Goal: Task Accomplishment & Management: Complete application form

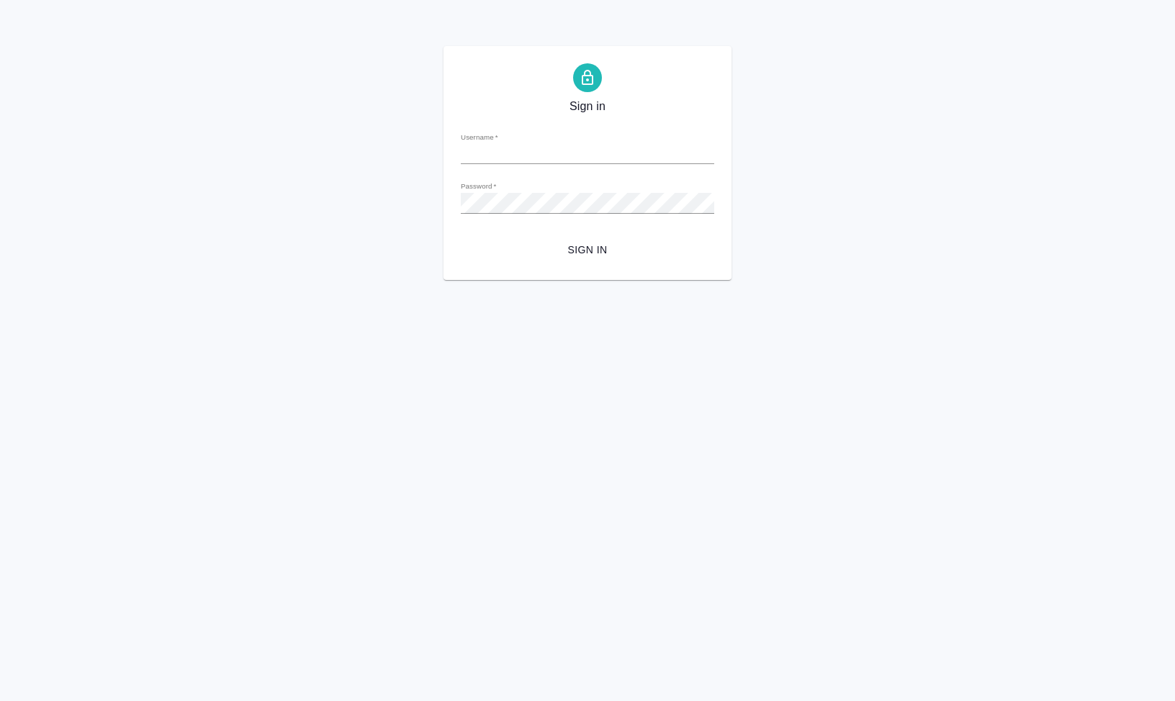
type input "s.klimentovskii@awatera.com"
drag, startPoint x: 987, startPoint y: 319, endPoint x: 958, endPoint y: 324, distance: 29.2
click at [986, 280] on html "Sign in Username   * s.klimentovskii@awatera.com Password   * urlPath   * / Sig…" at bounding box center [587, 140] width 1175 height 280
click at [584, 250] on span "Sign in" at bounding box center [587, 250] width 230 height 18
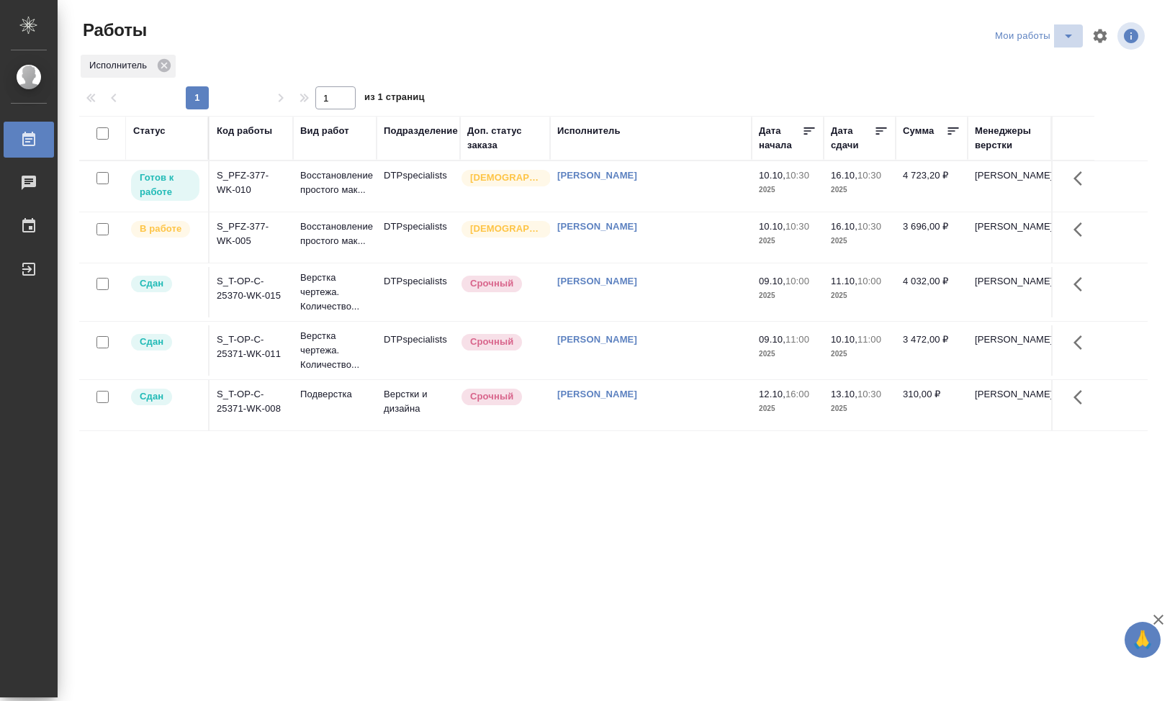
click at [1062, 40] on icon "split button" at bounding box center [1068, 35] width 17 height 17
click at [993, 93] on li "DTP" at bounding box center [1032, 87] width 138 height 23
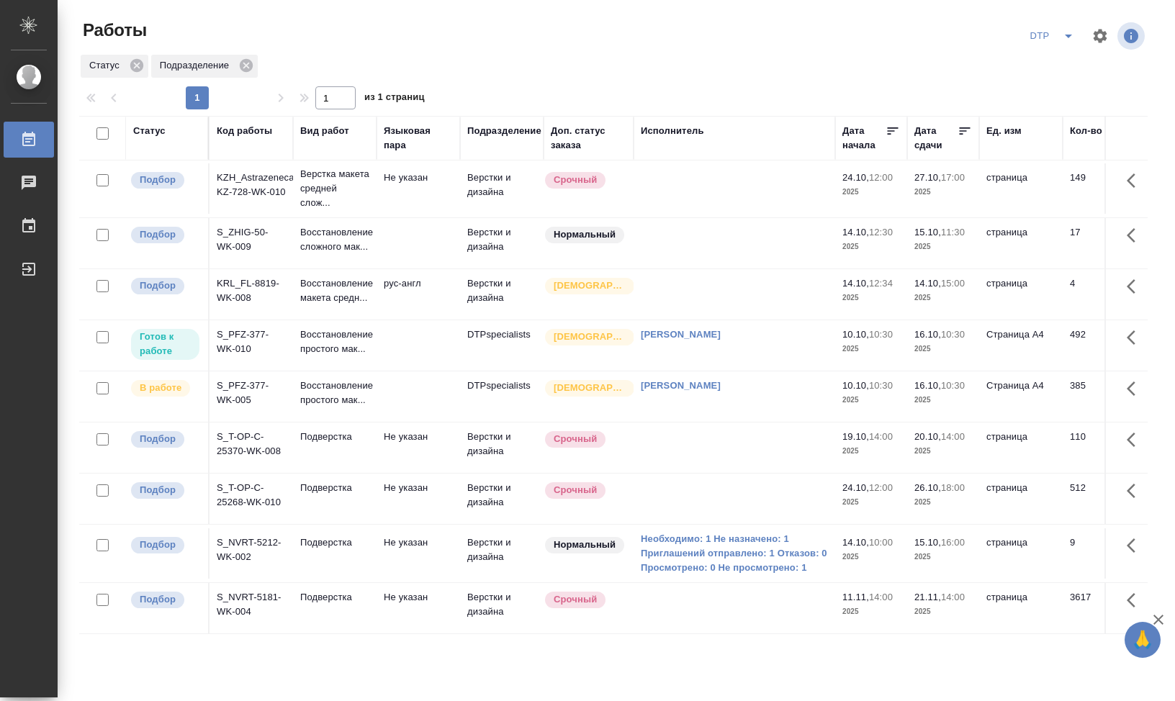
scroll to position [70, 0]
click at [253, 423] on td "S_T-OP-C-25370-WK-008" at bounding box center [250, 448] width 83 height 50
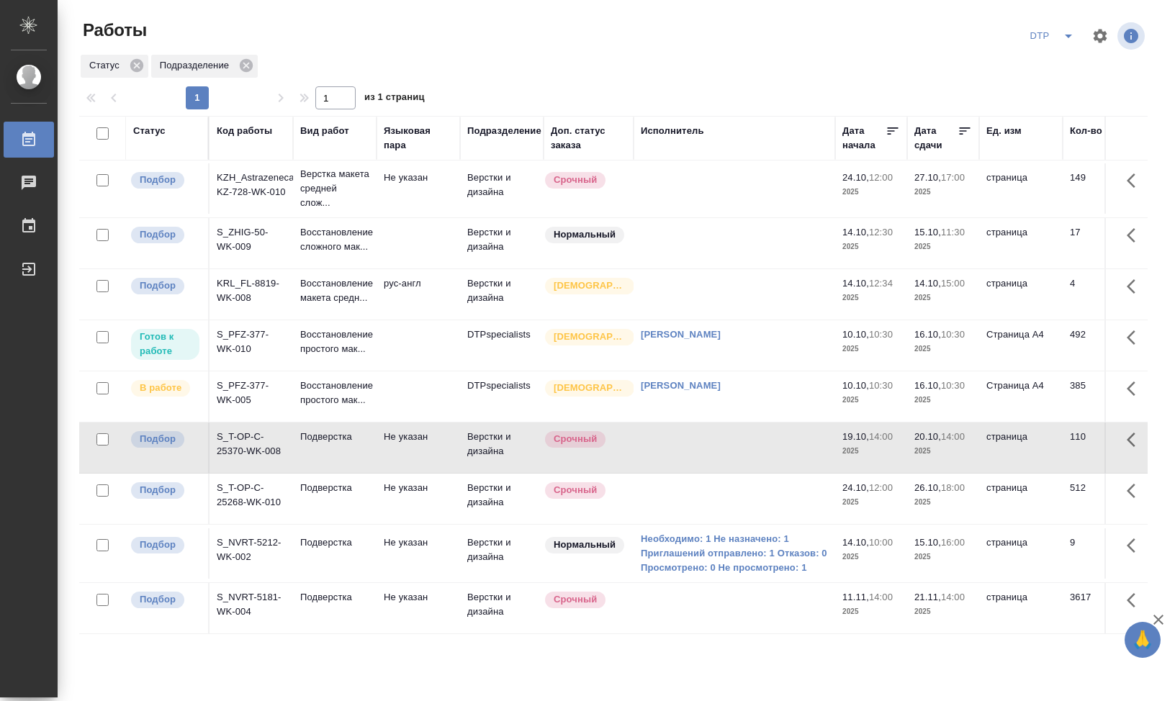
click at [248, 428] on td "S_T-OP-C-25370-WK-008" at bounding box center [250, 448] width 83 height 50
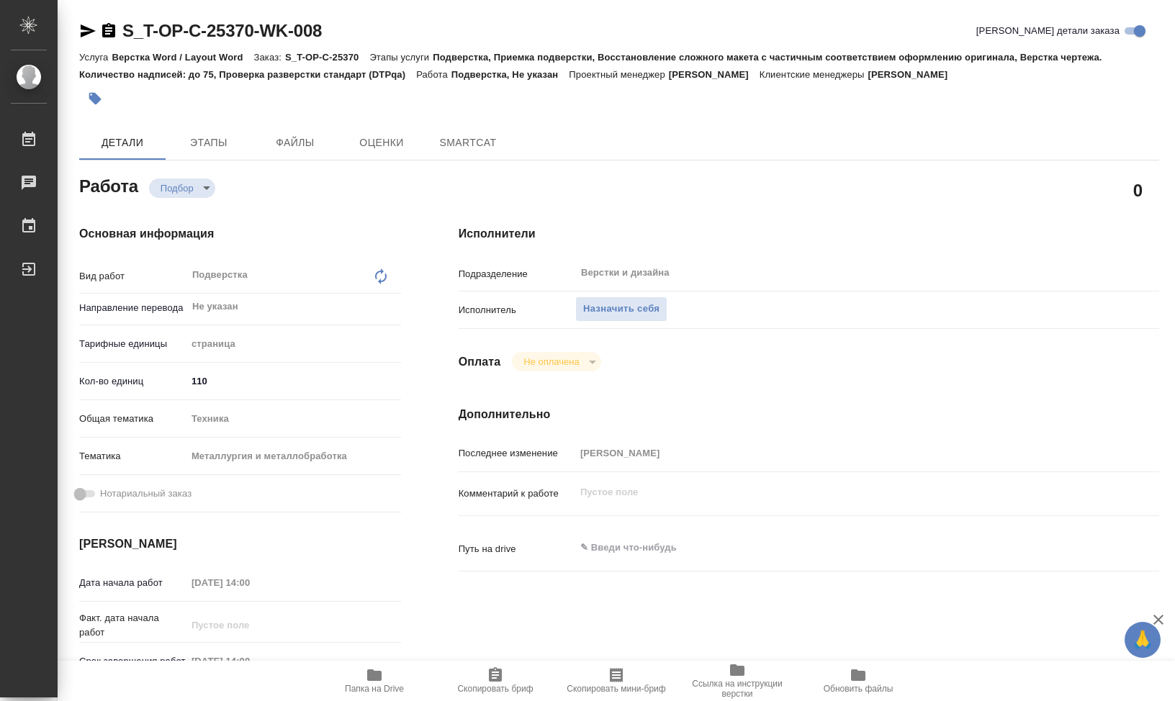
type textarea "x"
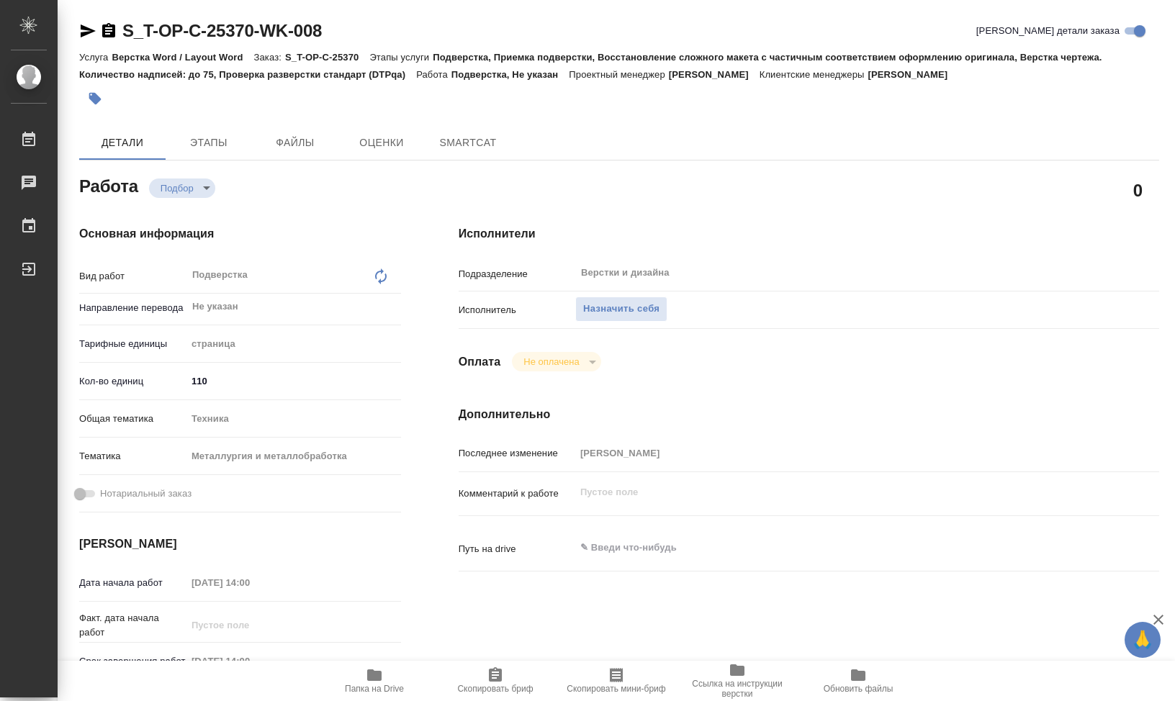
type textarea "x"
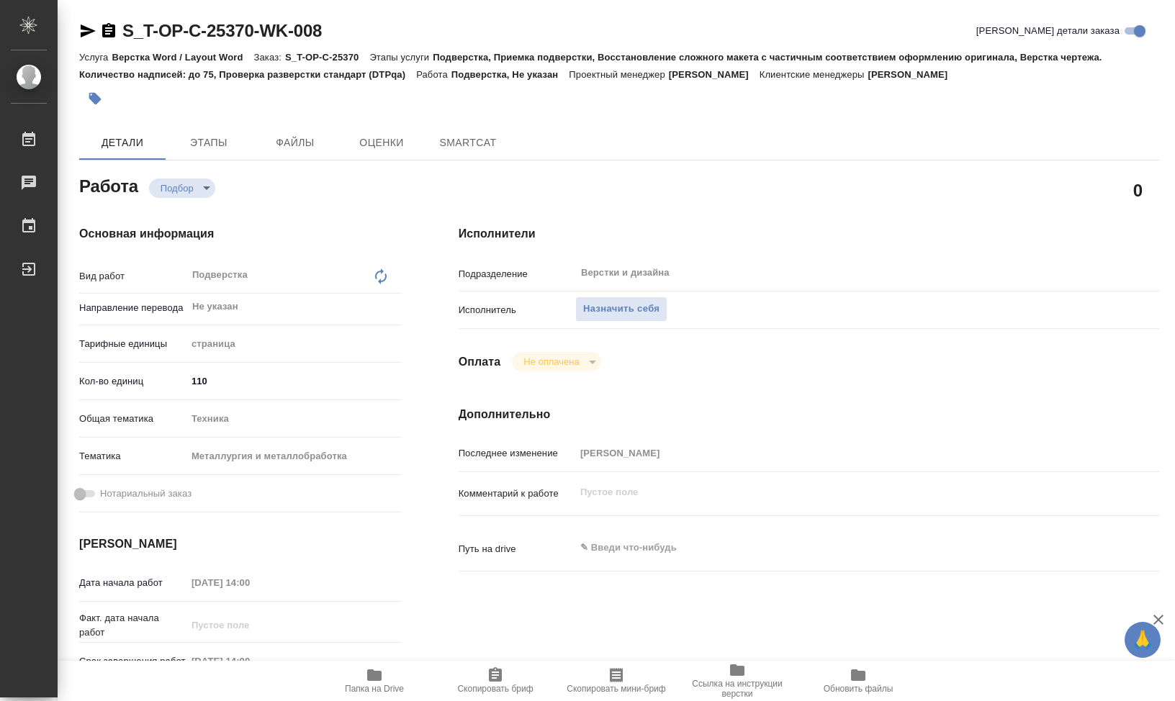
type textarea "x"
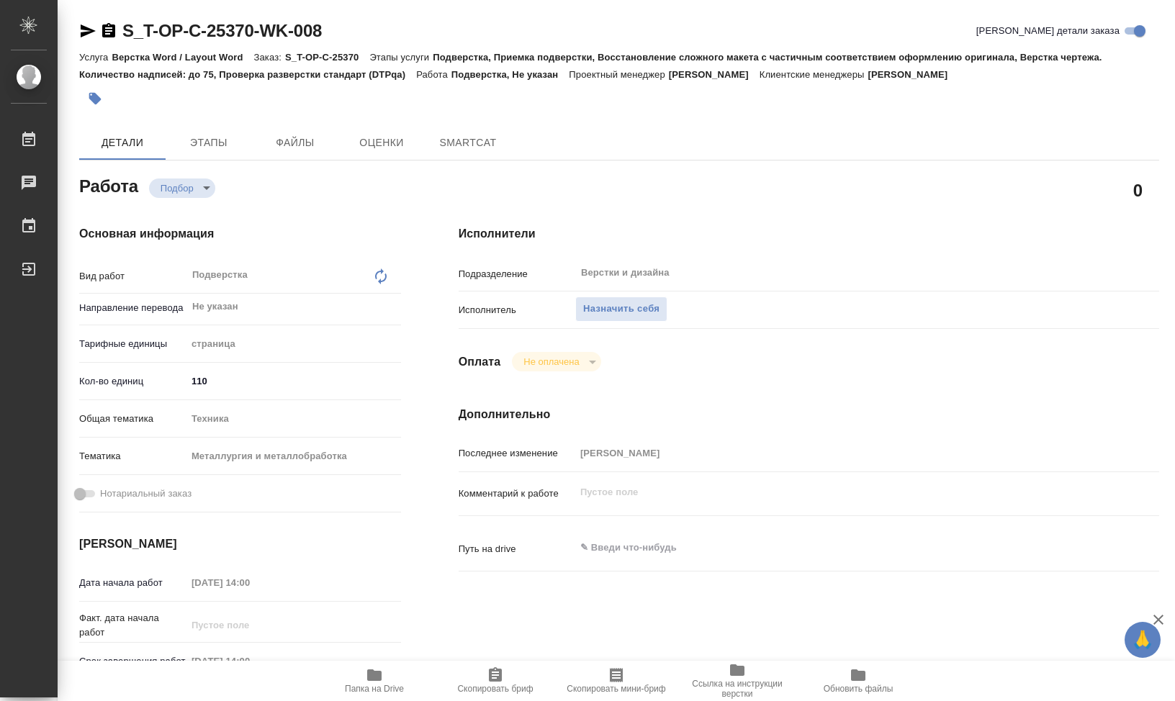
type textarea "x"
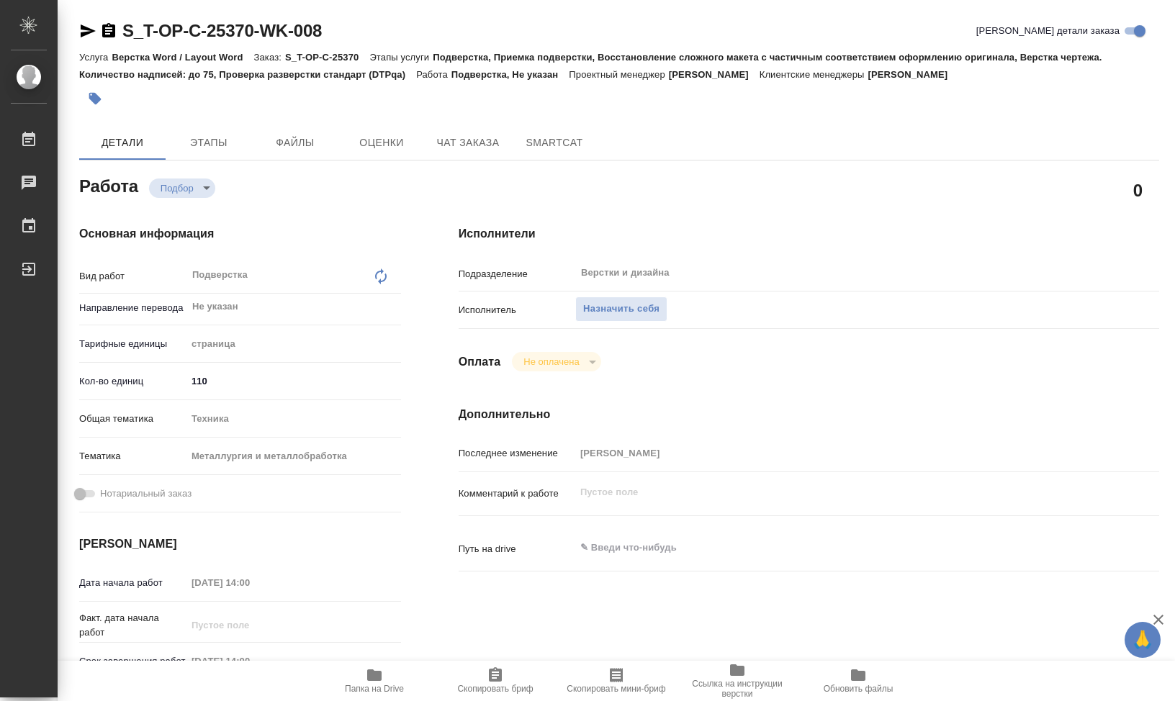
type textarea "x"
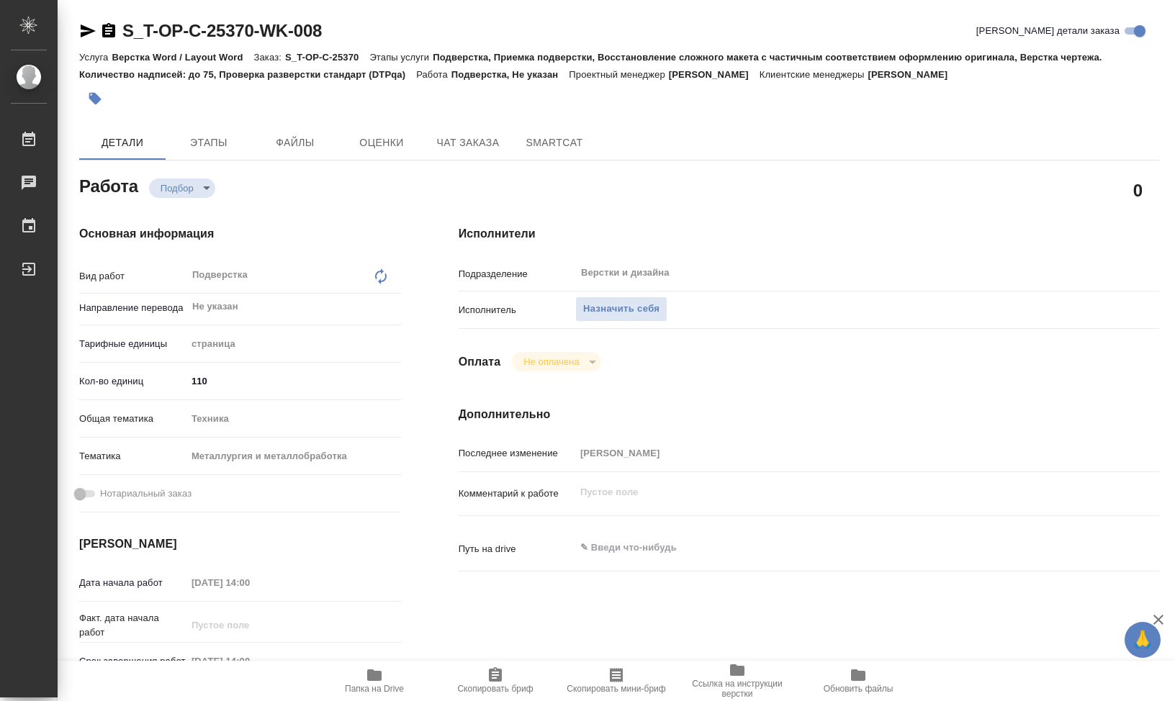
type textarea "x"
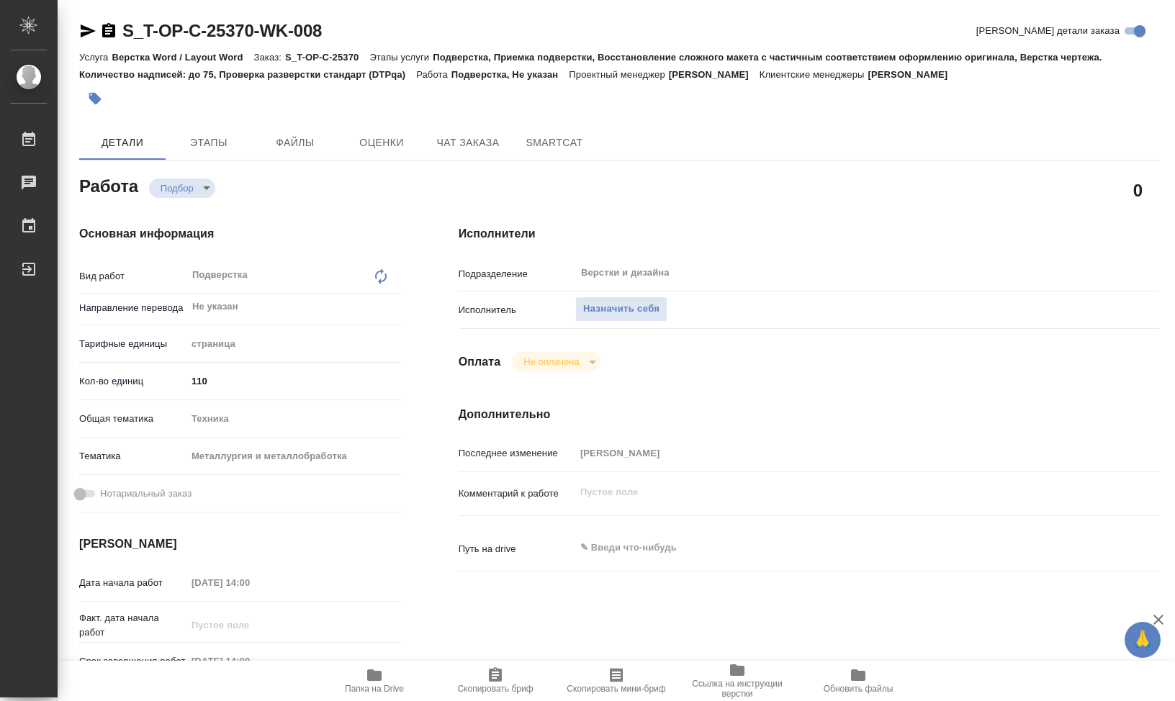
type textarea "x"
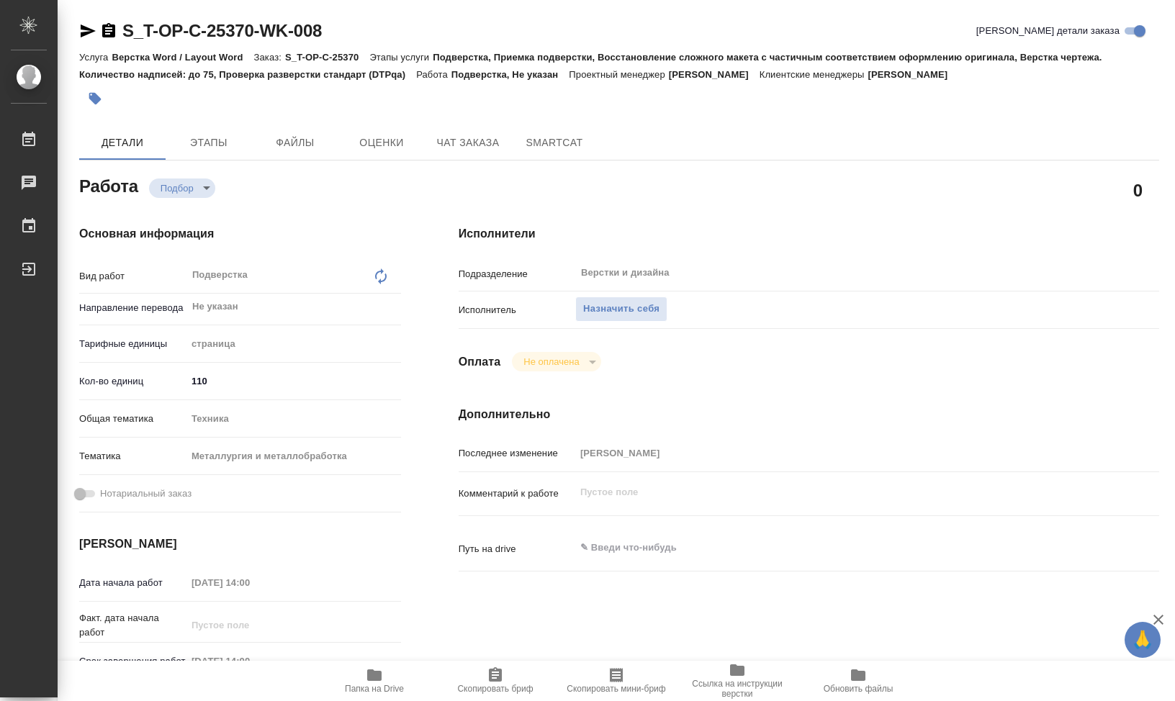
type textarea "x"
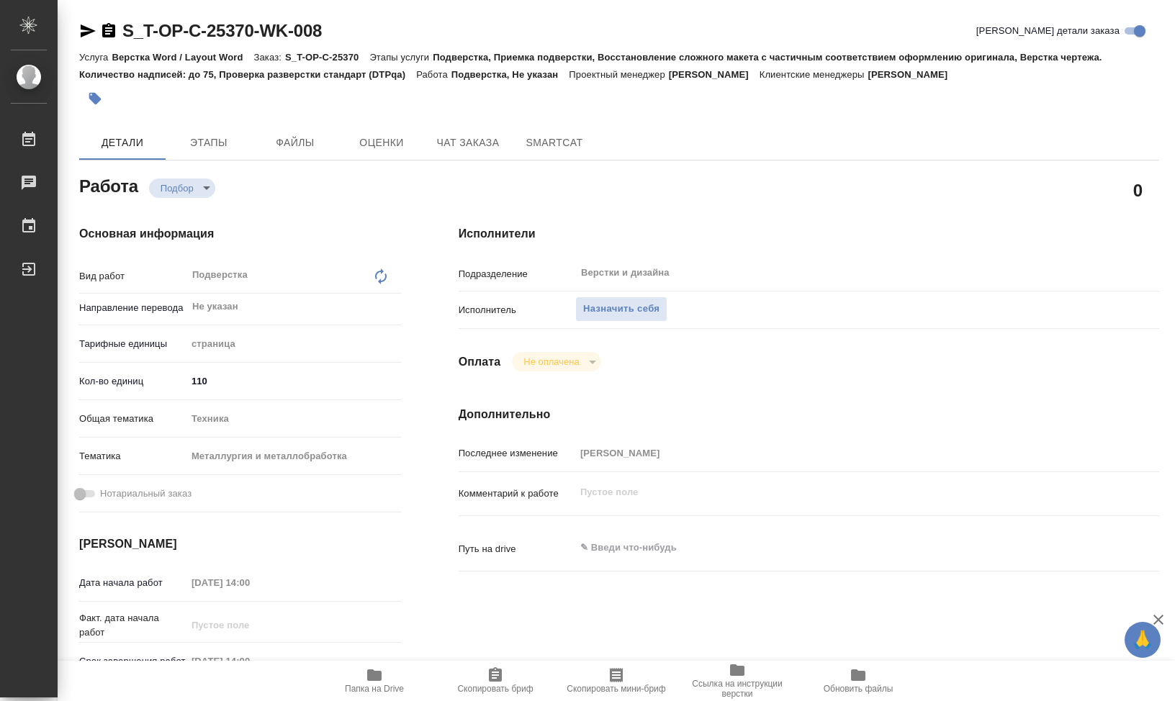
type textarea "x"
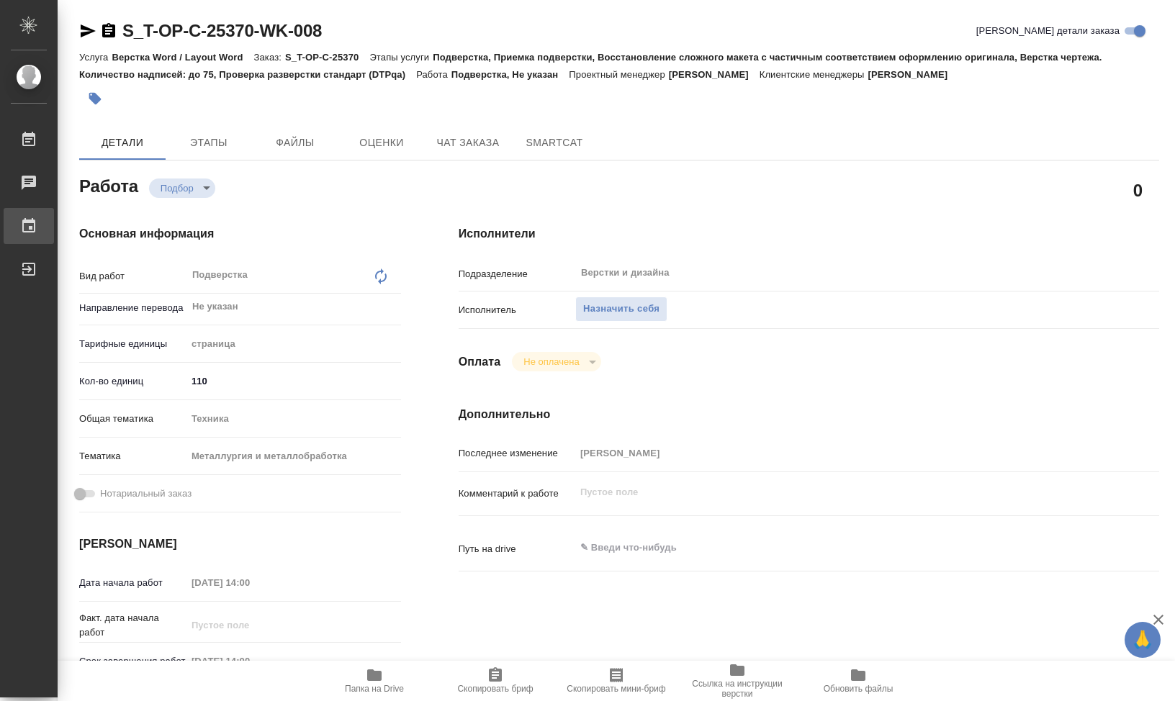
type textarea "x"
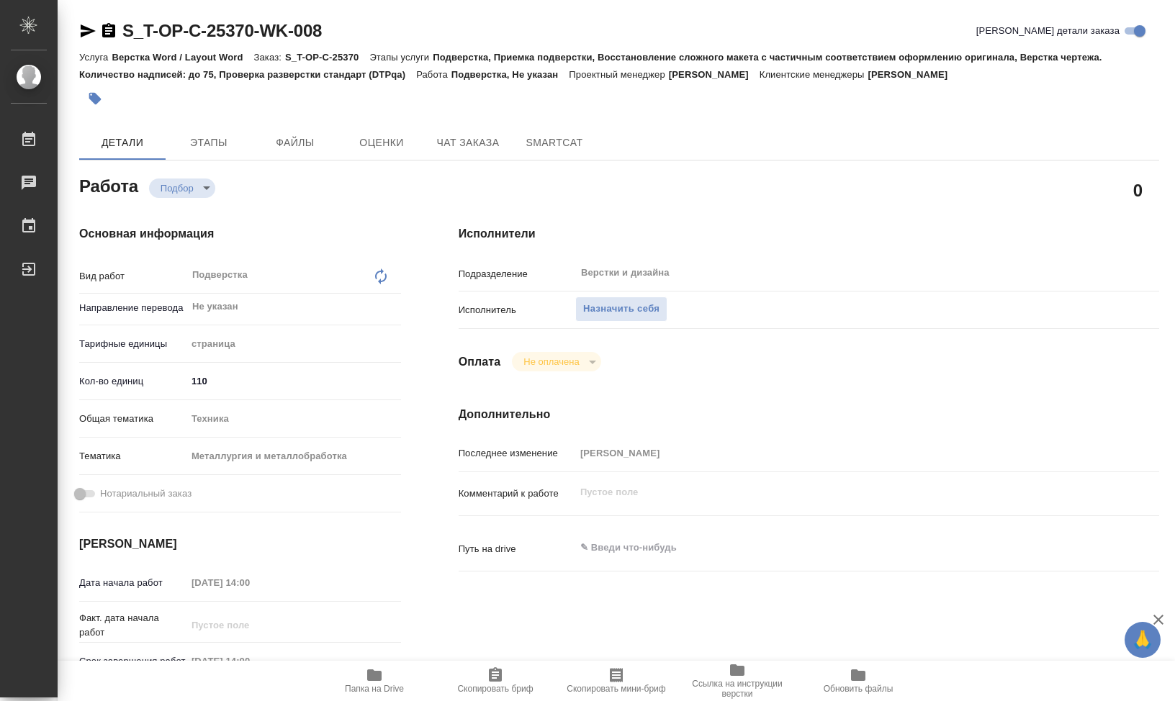
type textarea "x"
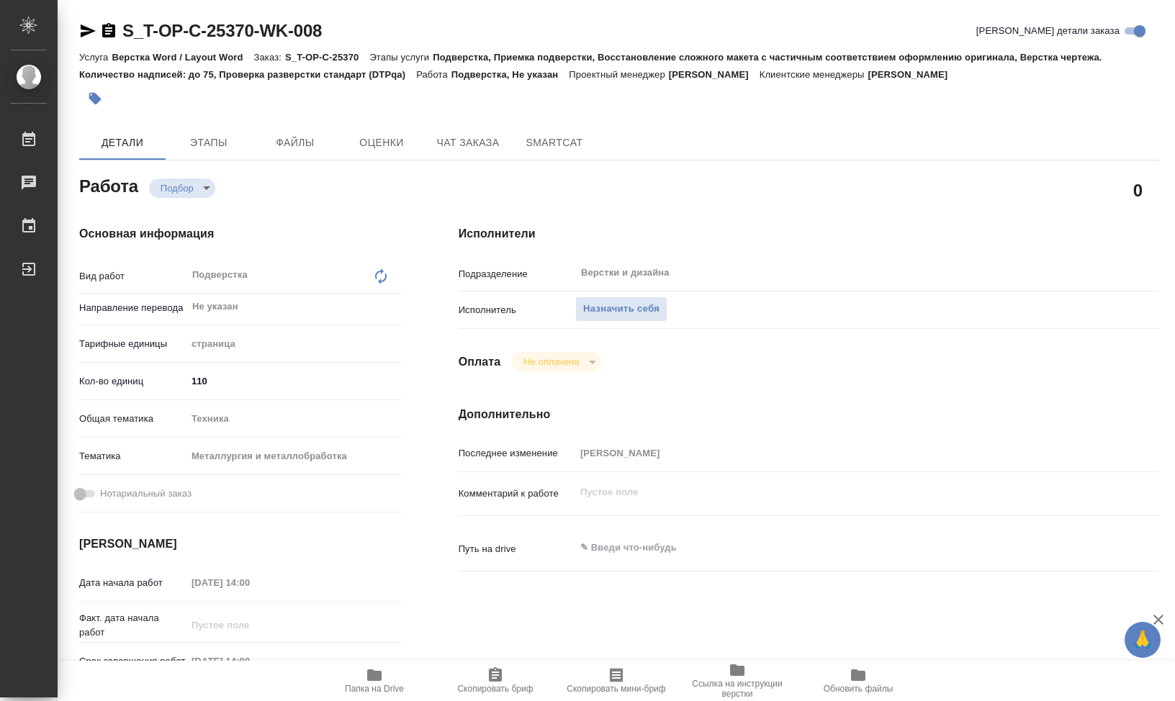
type textarea "x"
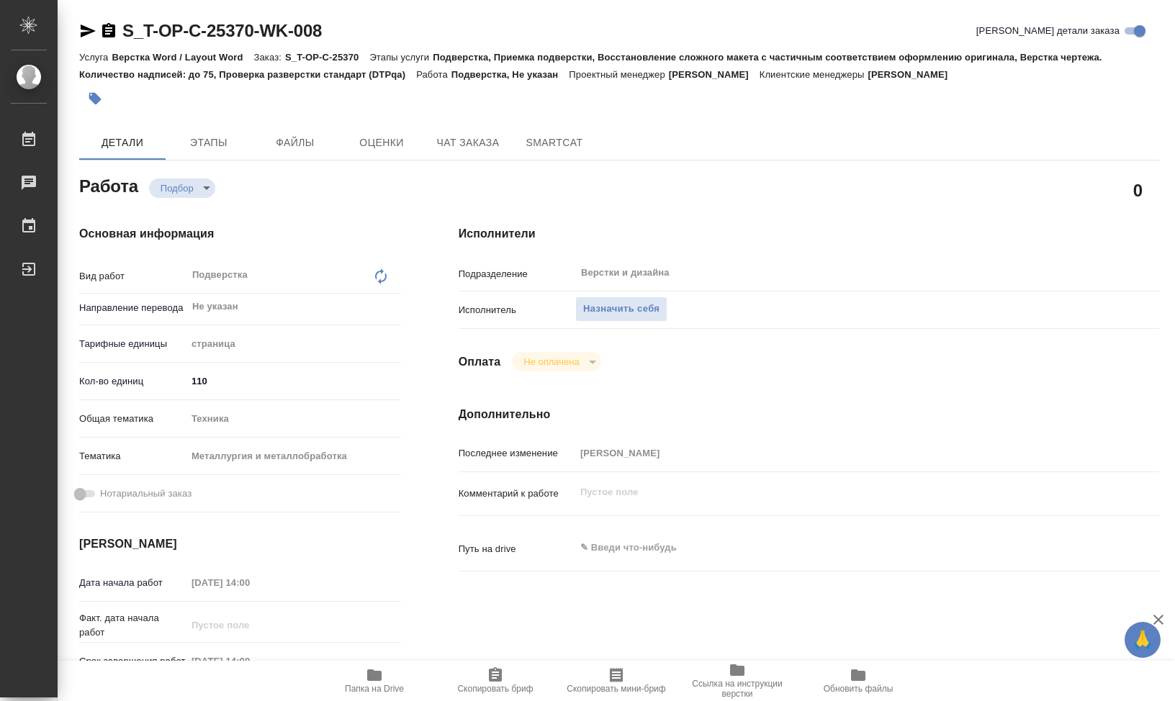
type textarea "x"
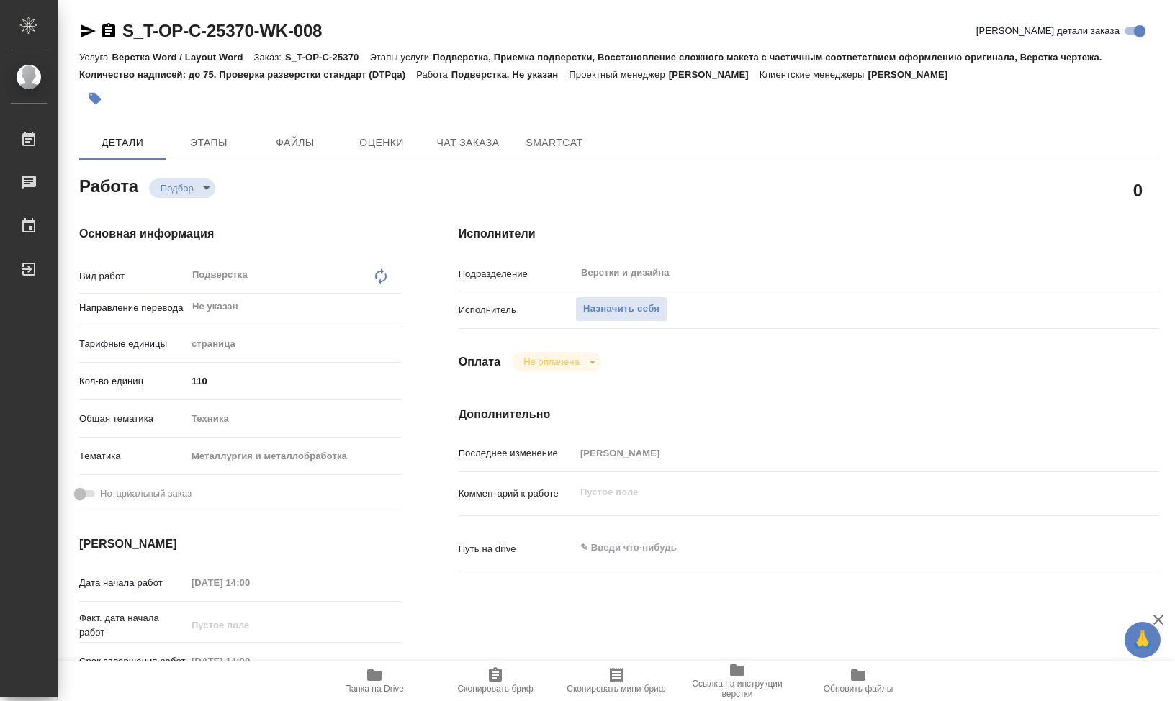
click at [364, 1] on div "S_T-OP-C-25370-WK-008 Кратко детали заказа Услуга Верстка Word / Layout Word За…" at bounding box center [619, 621] width 1096 height 1242
type textarea "x"
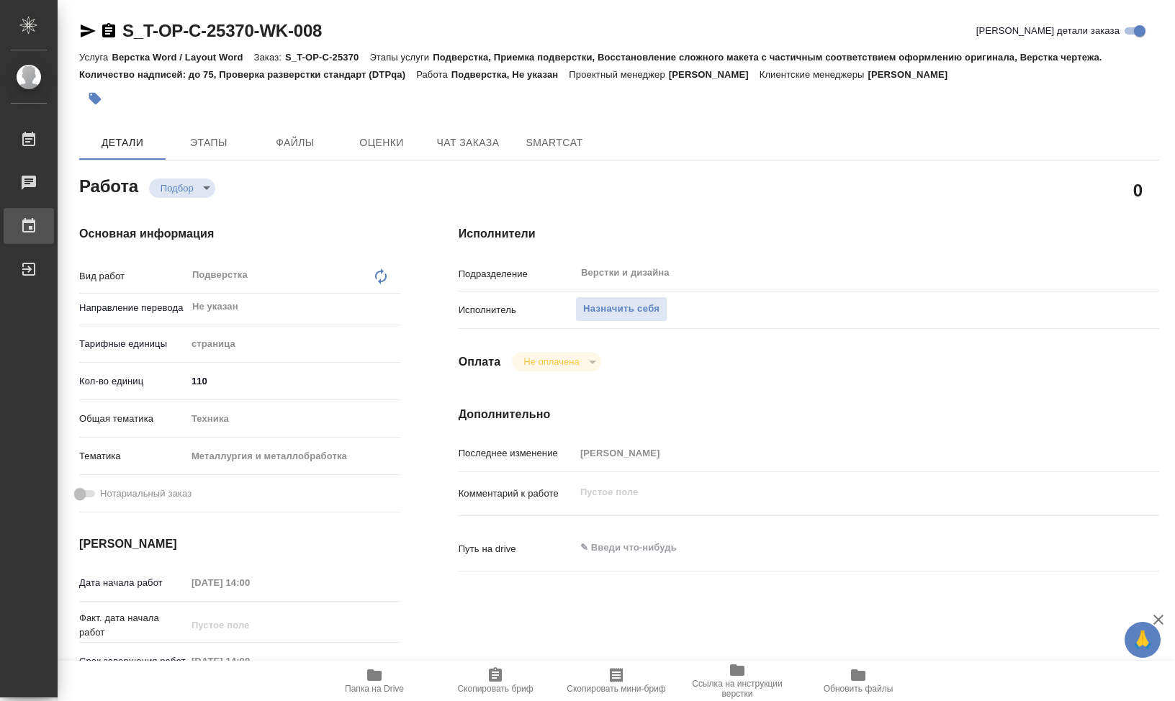
type textarea "x"
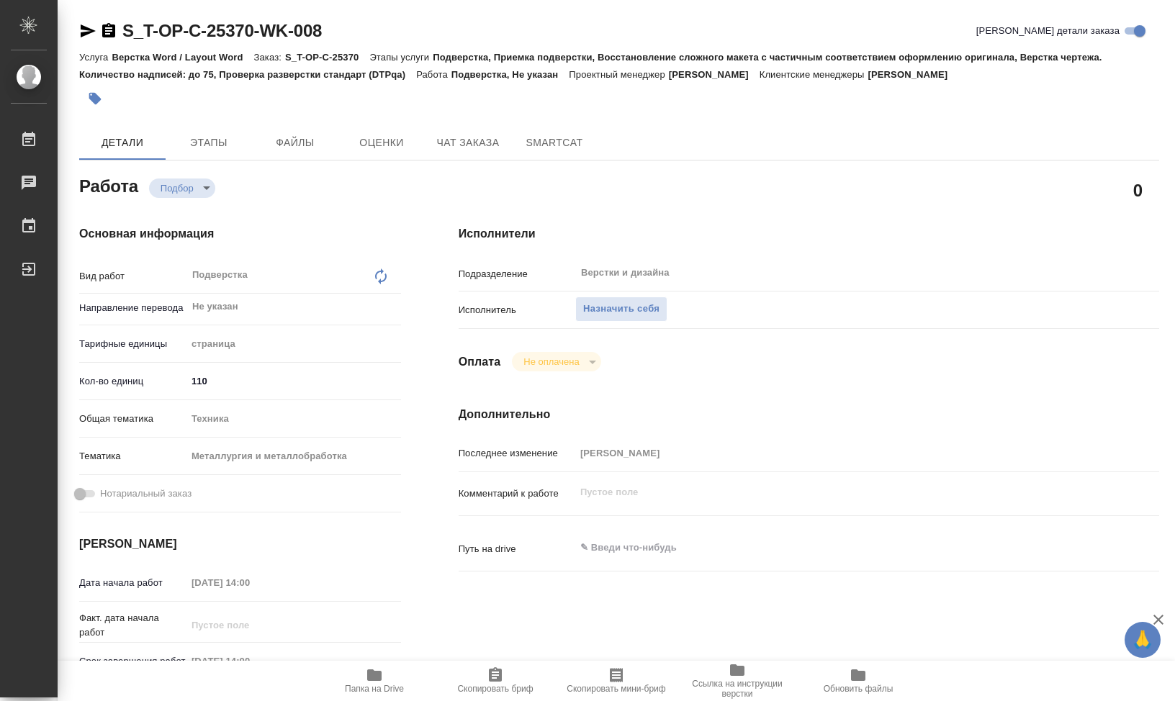
type textarea "x"
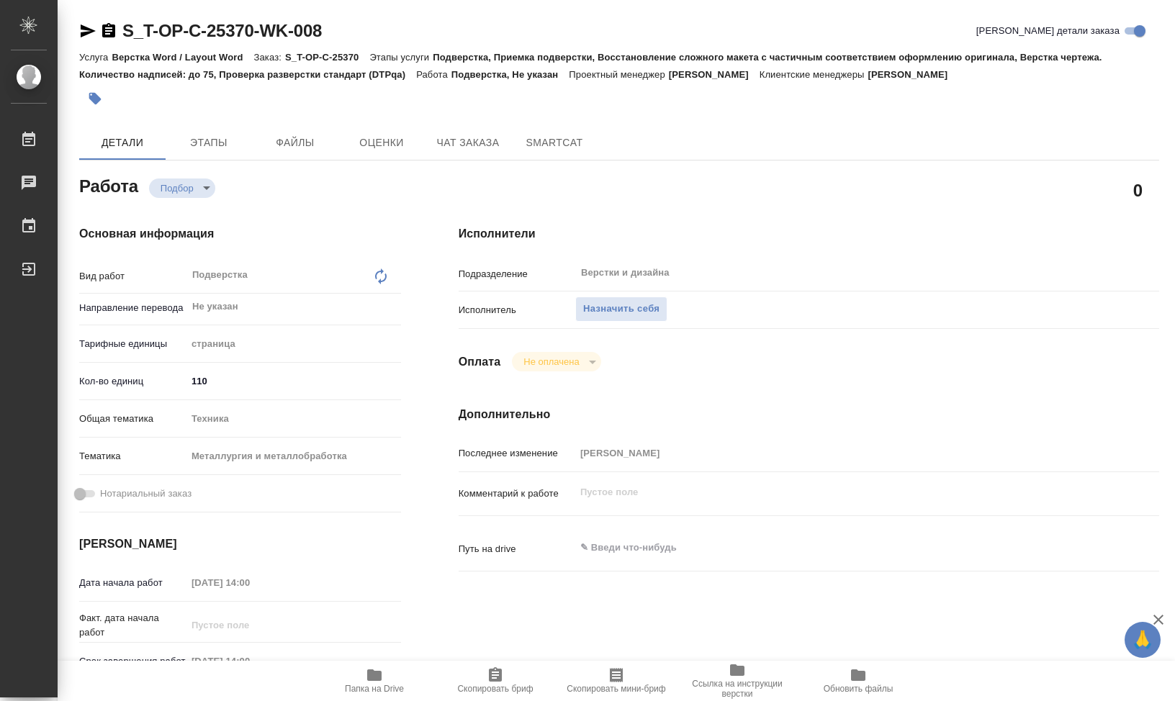
type textarea "x"
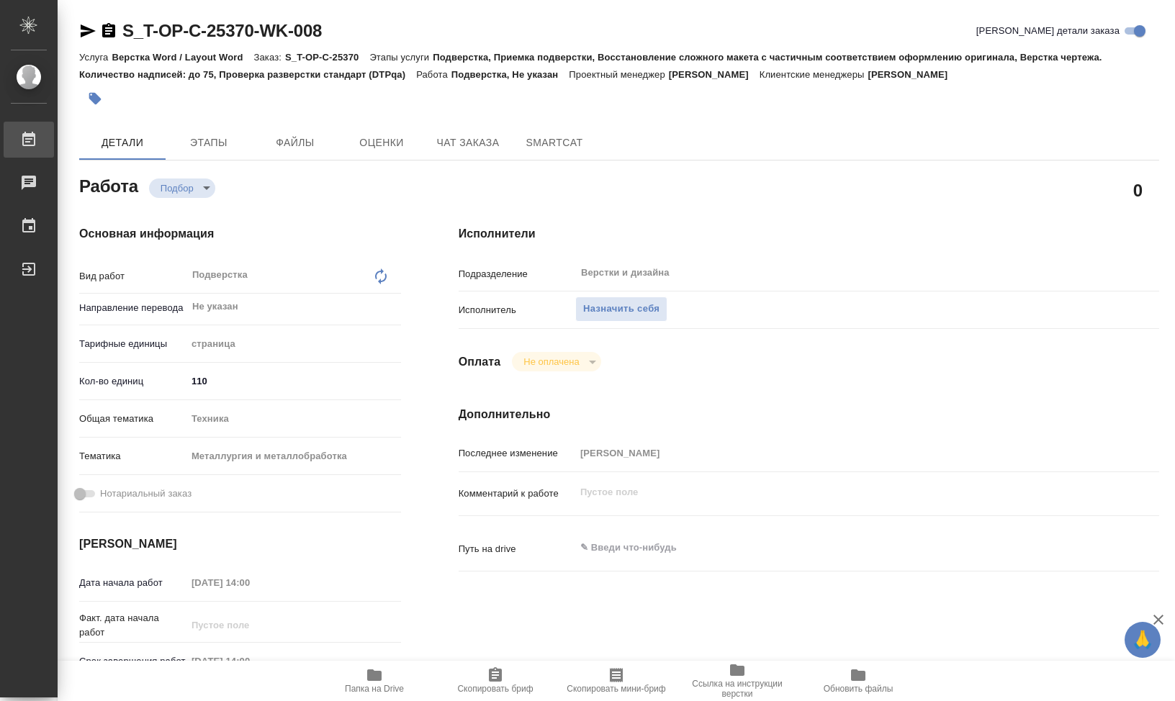
type textarea "x"
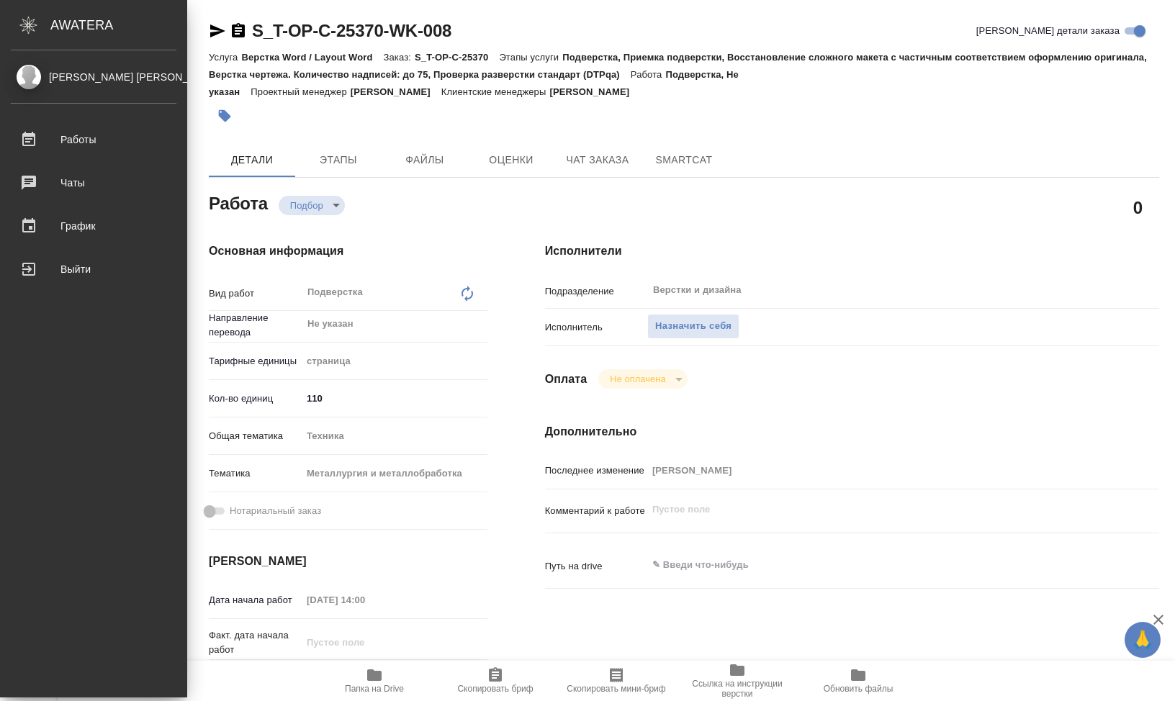
type textarea "x"
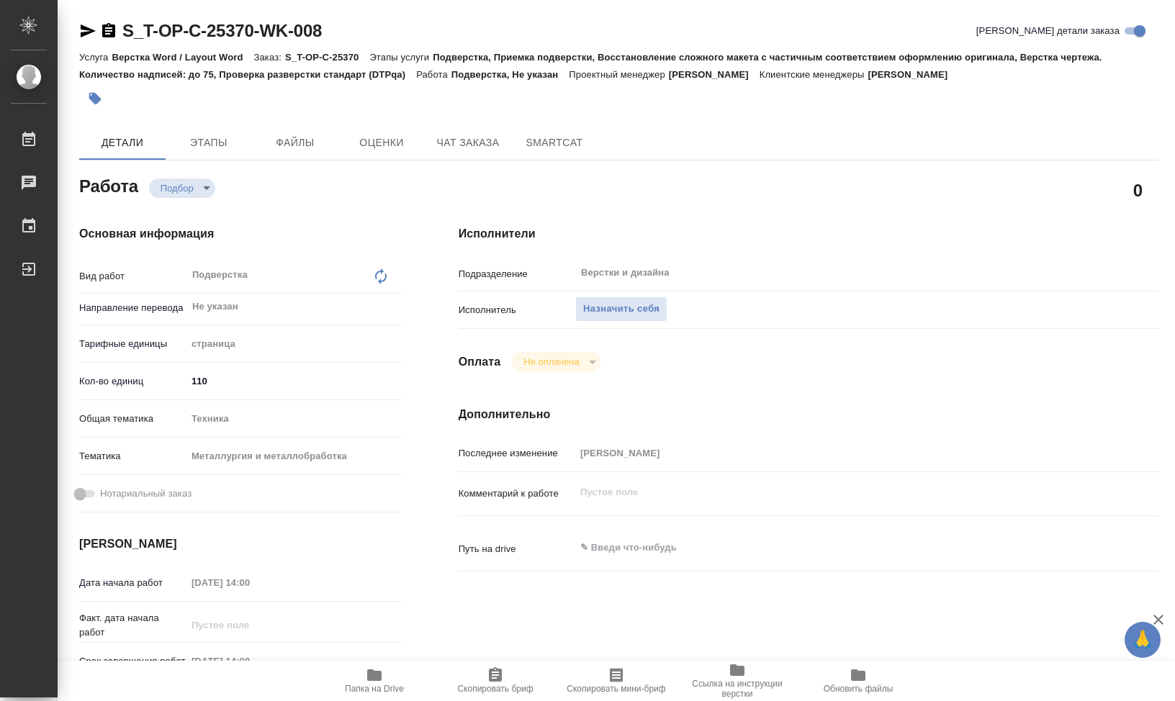
type textarea "x"
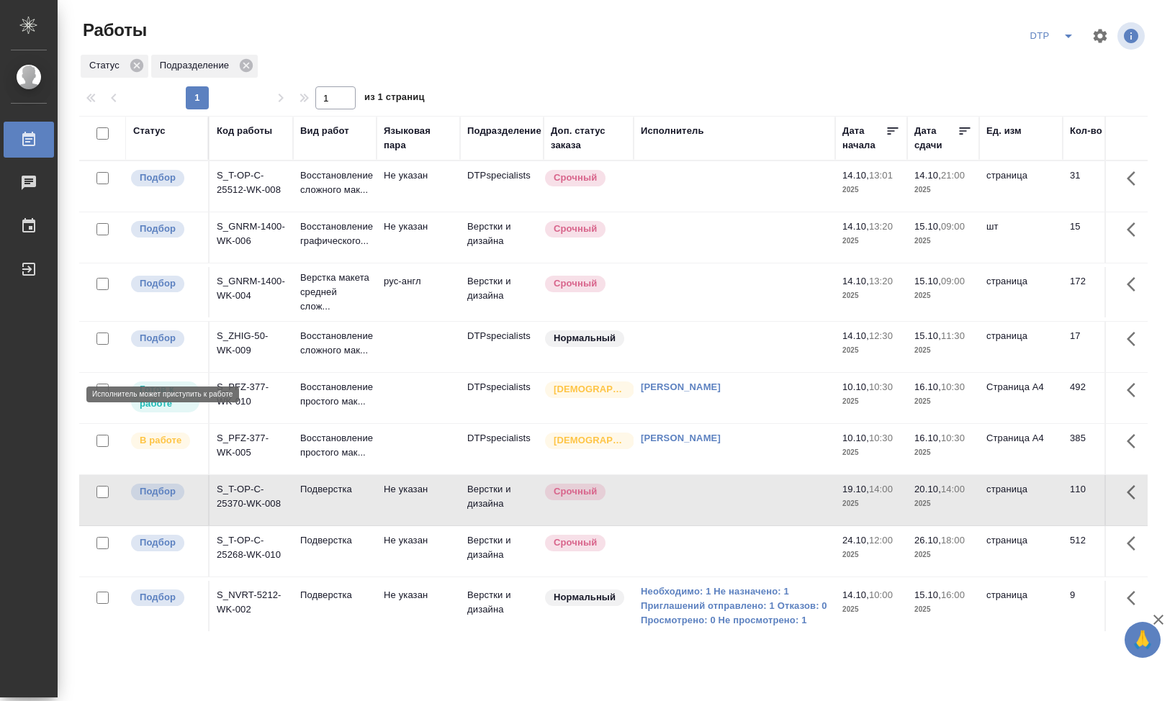
scroll to position [70, 0]
